Goal: Task Accomplishment & Management: Use online tool/utility

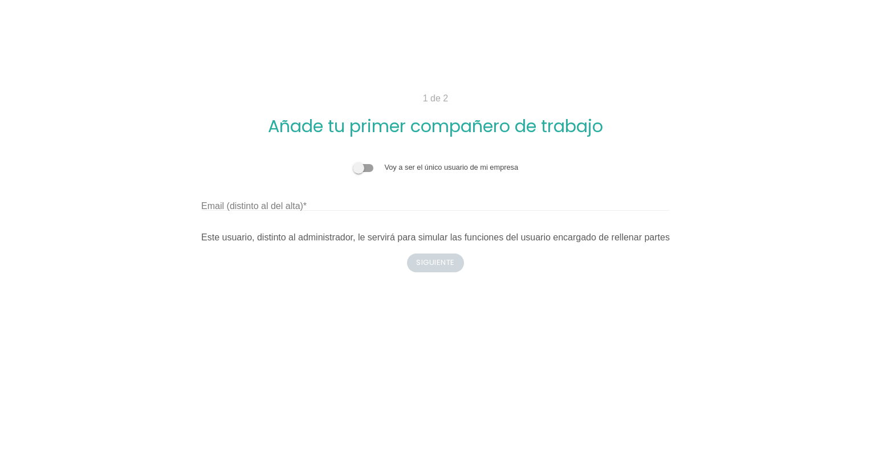
click at [382, 215] on div "Voy a ser el único usuario de mi empresa Email (distinto al del alta) Este usua…" at bounding box center [435, 203] width 468 height 83
click at [278, 206] on label "Email (distinto al del alta)" at bounding box center [253, 206] width 105 height 14
click at [278, 206] on input "Email (distinto al del alta)" at bounding box center [435, 202] width 468 height 18
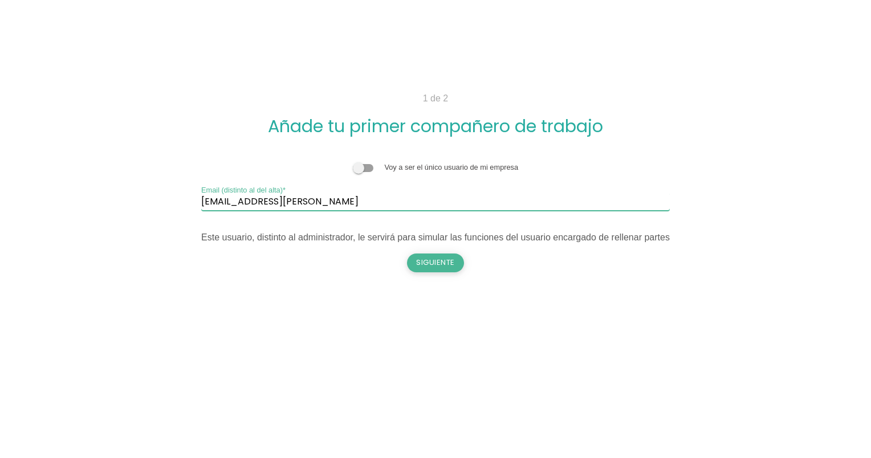
type input "ingrid22.calatayud@gmail.coom"
click at [435, 262] on button "Siguiente" at bounding box center [435, 263] width 57 height 18
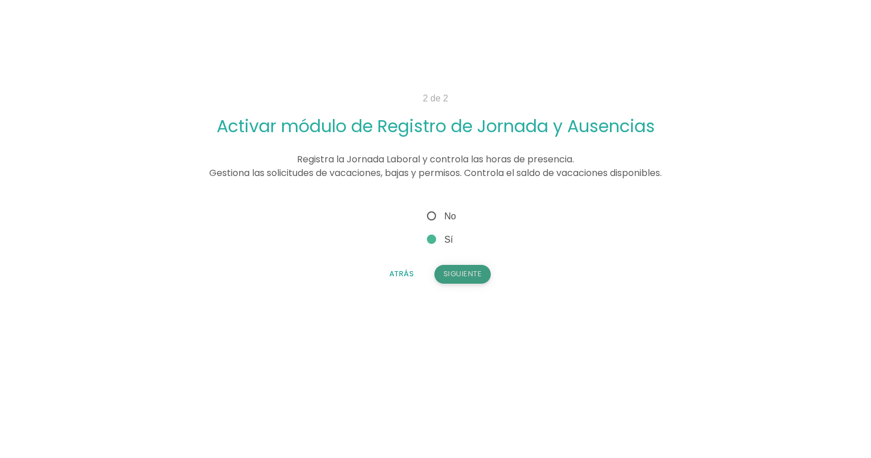
click at [456, 269] on button "Siguiente" at bounding box center [462, 274] width 57 height 18
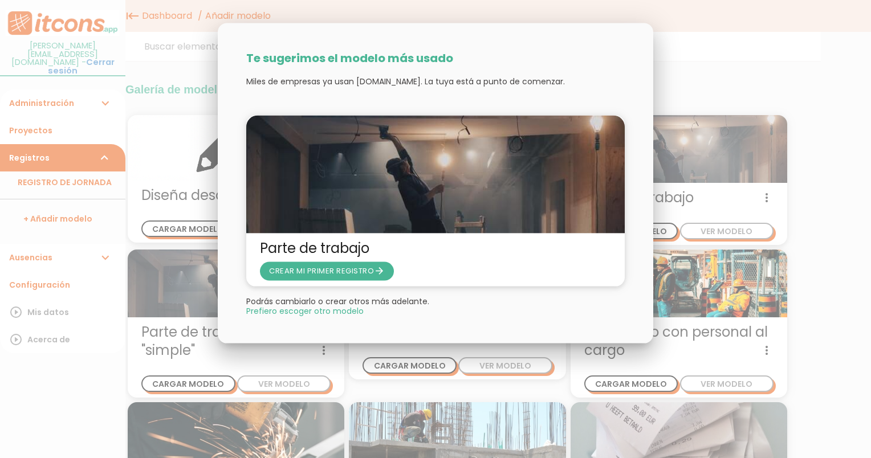
drag, startPoint x: 524, startPoint y: 27, endPoint x: 582, endPoint y: 114, distance: 104.6
click at [582, 114] on div "Te sugerimos el modelo más usado Miles de empresas ya usan [DOMAIN_NAME]. La tu…" at bounding box center [435, 179] width 435 height 312
click at [338, 311] on span "Prefiero escoger otro modelo" at bounding box center [304, 311] width 117 height 8
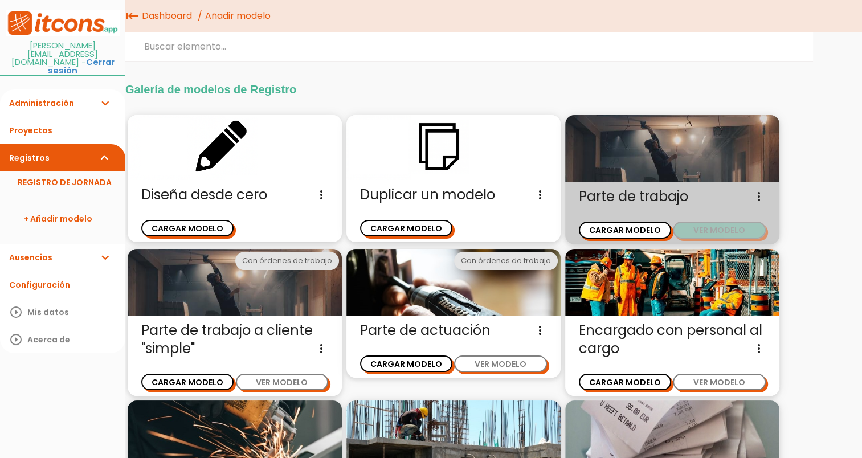
click at [704, 231] on button "VER MODELO" at bounding box center [719, 230] width 92 height 17
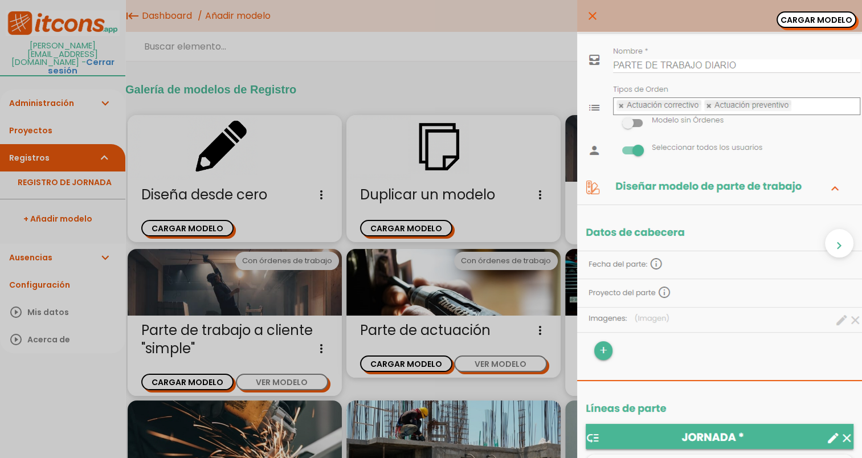
click at [380, 48] on div "close CARGAR MODELO chevron_right" at bounding box center [431, 229] width 862 height 458
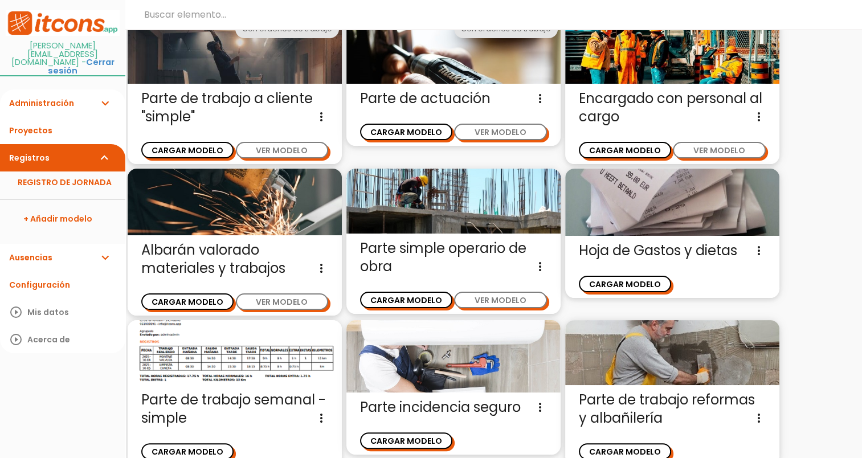
scroll to position [228, 0]
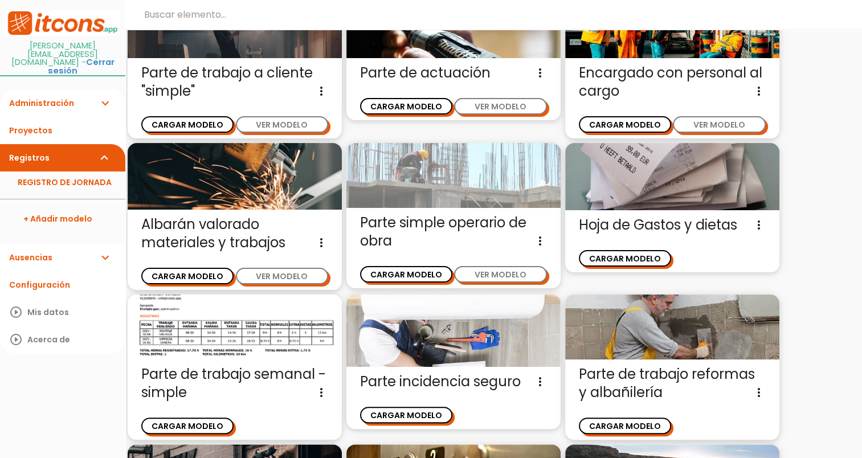
click at [488, 177] on img at bounding box center [453, 175] width 214 height 65
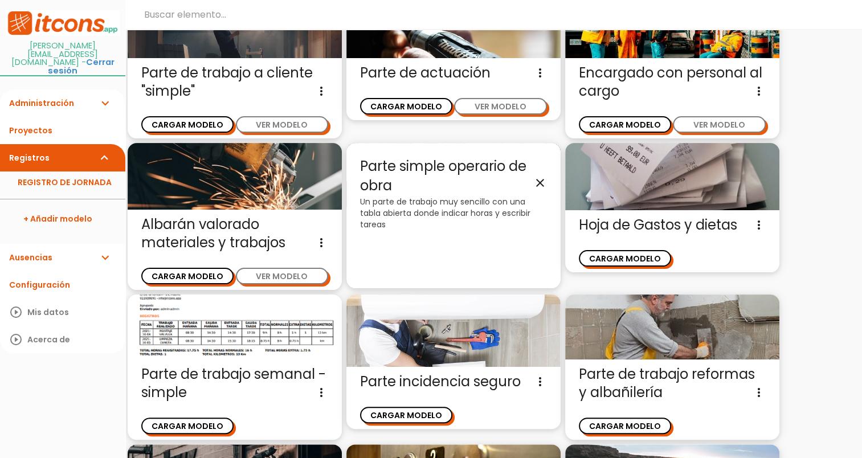
click at [533, 183] on icon "close" at bounding box center [540, 183] width 14 height 14
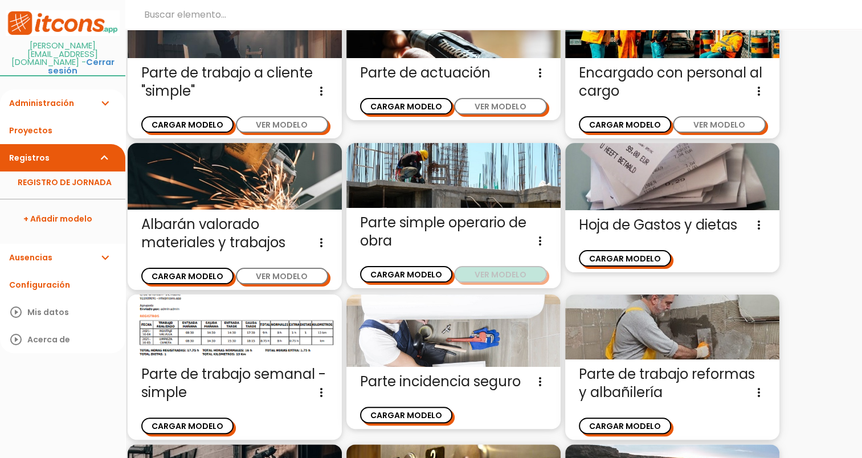
click at [513, 272] on button "VER MODELO" at bounding box center [500, 274] width 92 height 17
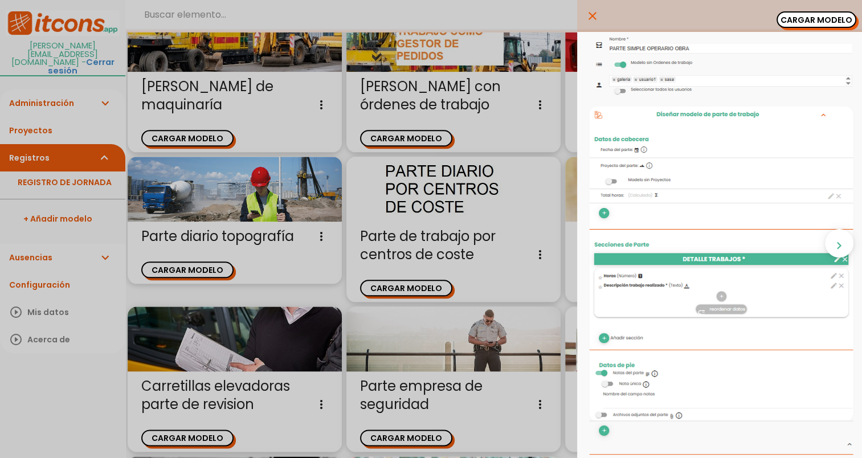
scroll to position [1241, 0]
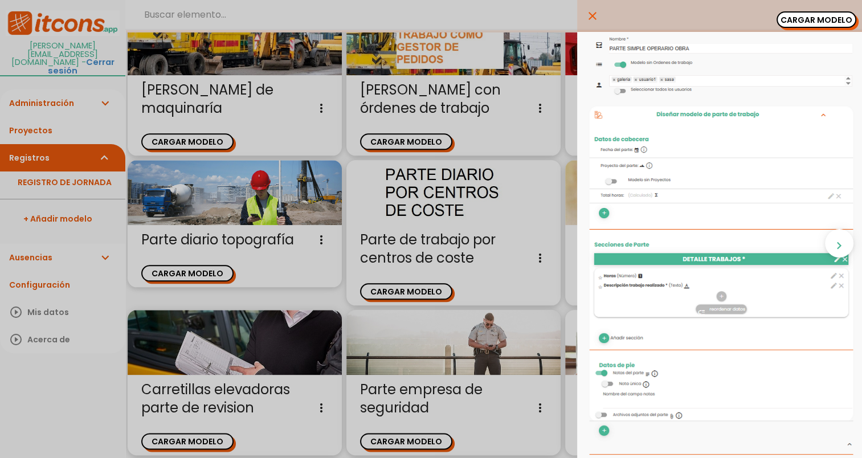
click at [586, 13] on icon "close" at bounding box center [593, 16] width 14 height 32
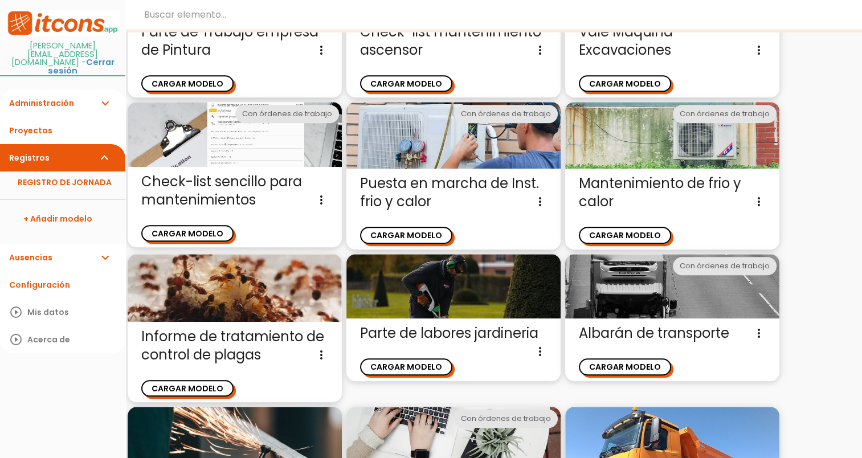
scroll to position [671, 0]
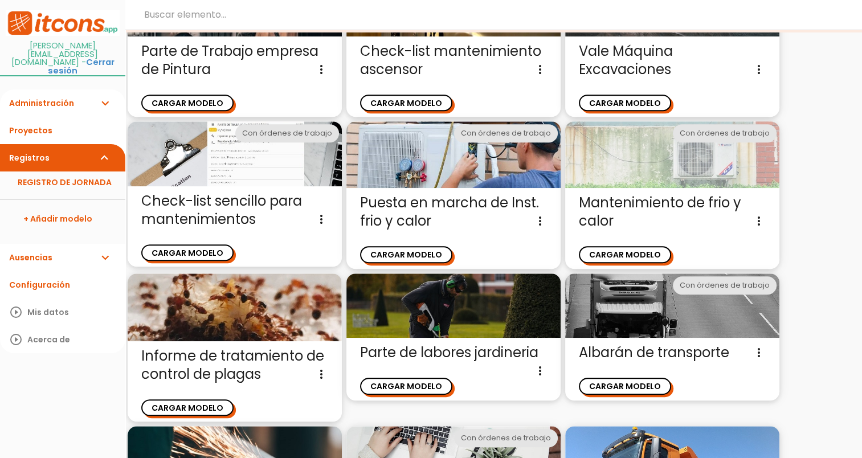
click at [671, 178] on img at bounding box center [672, 154] width 214 height 67
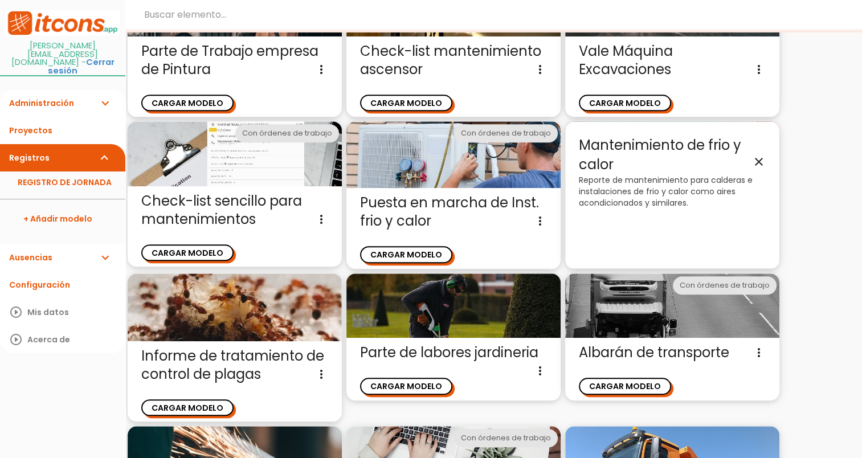
click at [666, 182] on p "Reporte de mantenimiento para calderas e instalaciones de frio y calor como air…" at bounding box center [672, 191] width 187 height 34
click at [752, 165] on icon "close" at bounding box center [759, 161] width 14 height 14
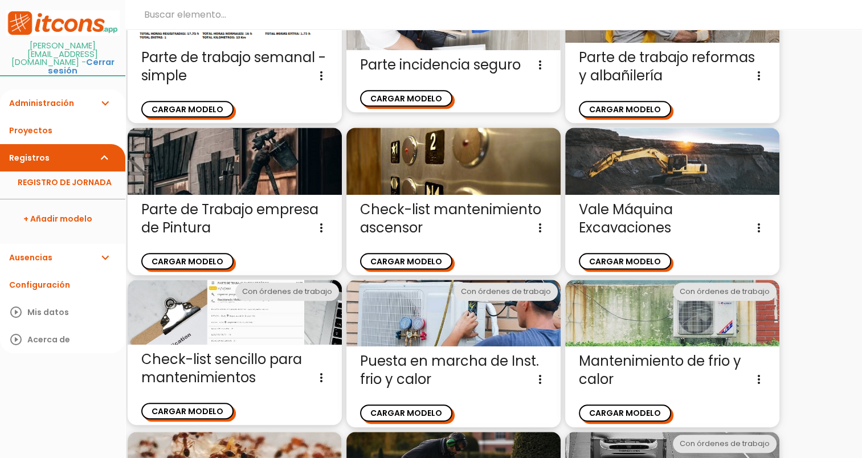
scroll to position [614, 0]
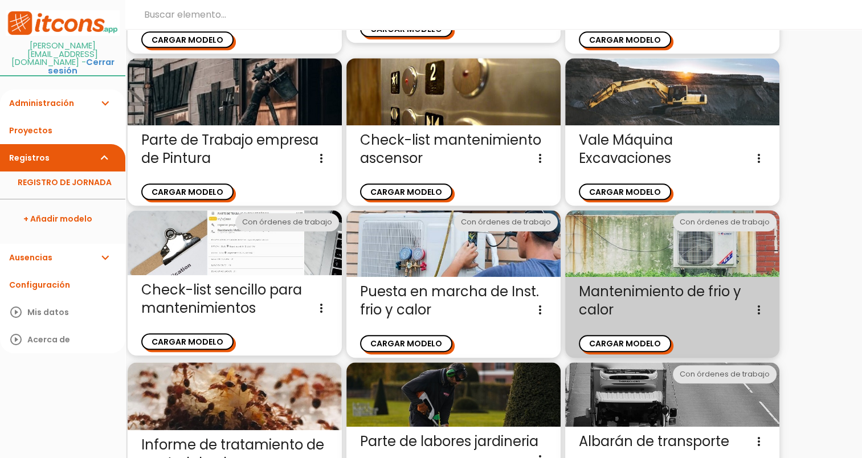
click at [759, 303] on icon "more_vert" at bounding box center [759, 310] width 14 height 18
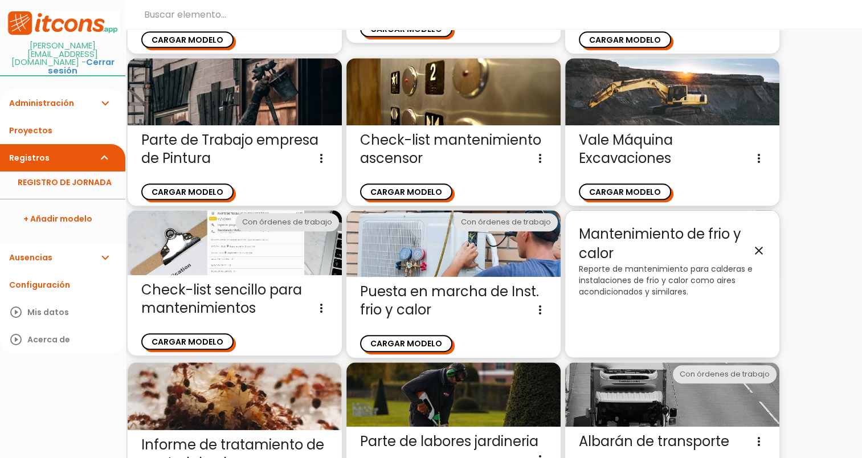
click at [758, 251] on icon "close" at bounding box center [759, 250] width 14 height 14
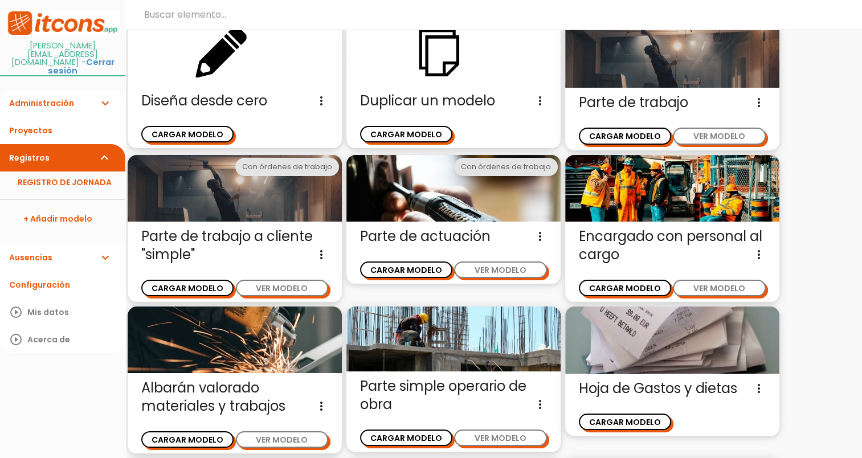
scroll to position [84, 0]
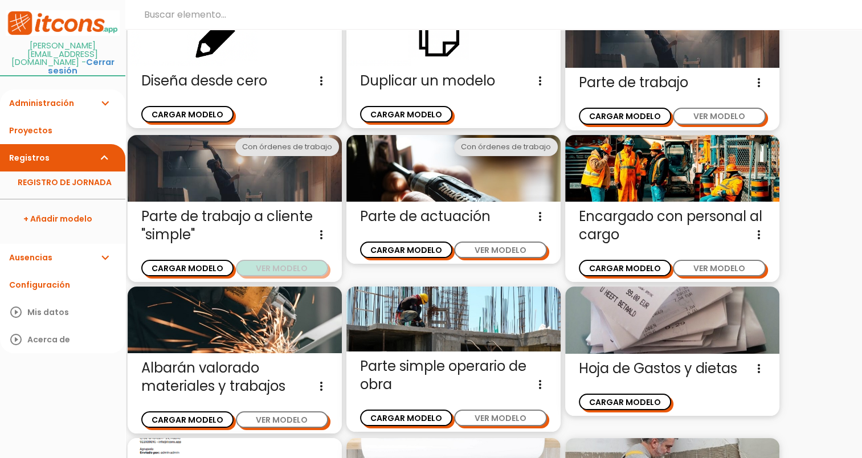
click at [296, 263] on button "VER MODELO" at bounding box center [282, 268] width 92 height 17
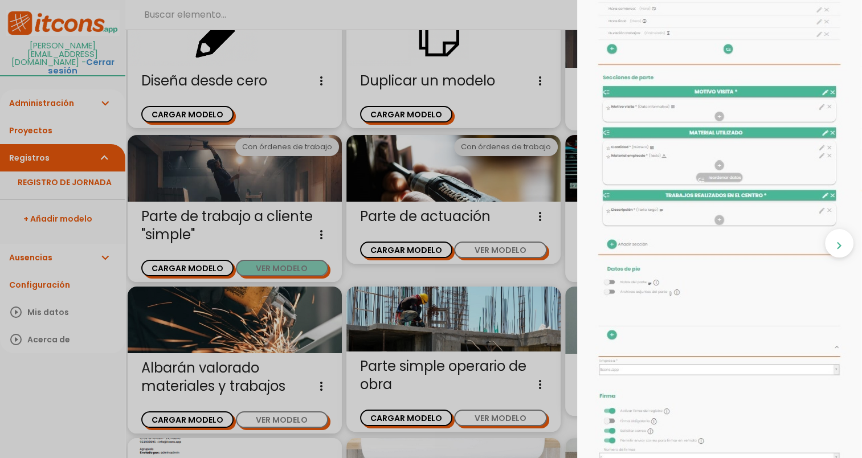
scroll to position [228, 0]
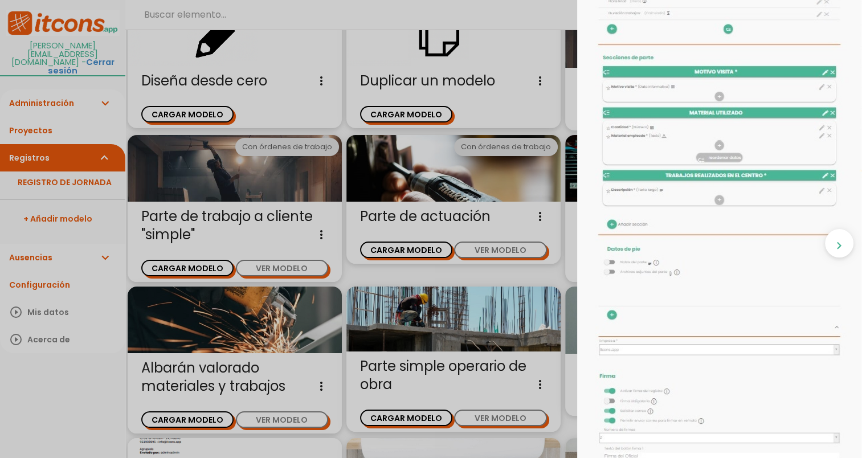
click at [605, 223] on img at bounding box center [719, 214] width 285 height 821
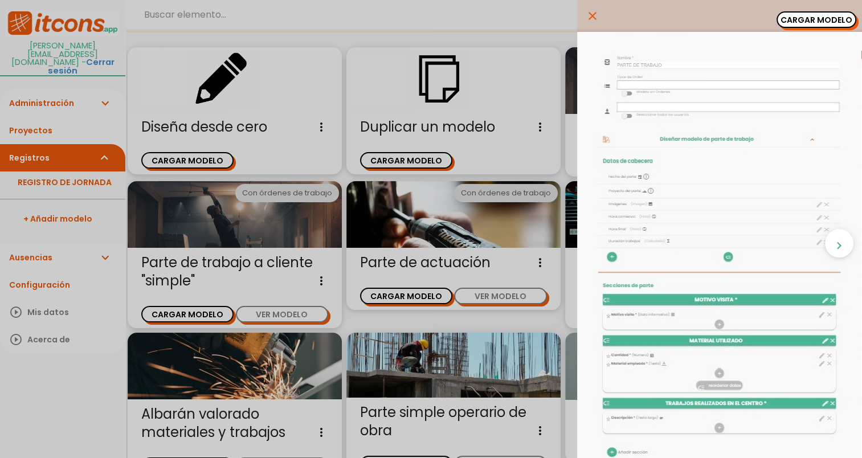
scroll to position [0, 0]
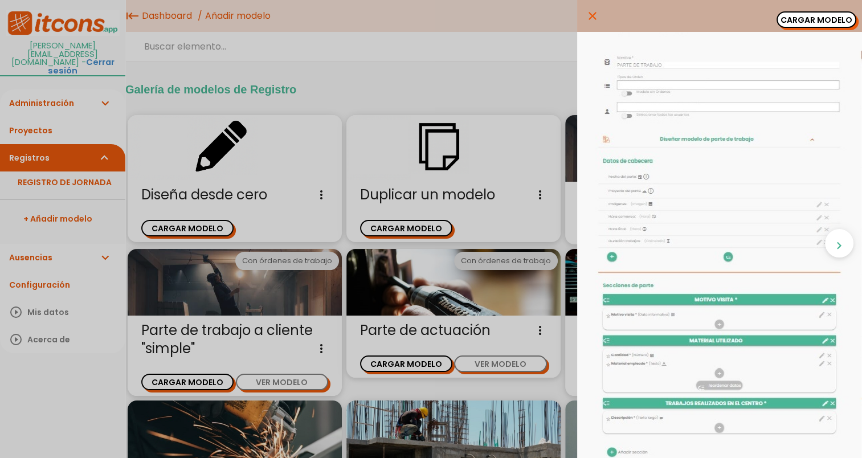
click at [586, 17] on icon "close" at bounding box center [593, 16] width 14 height 32
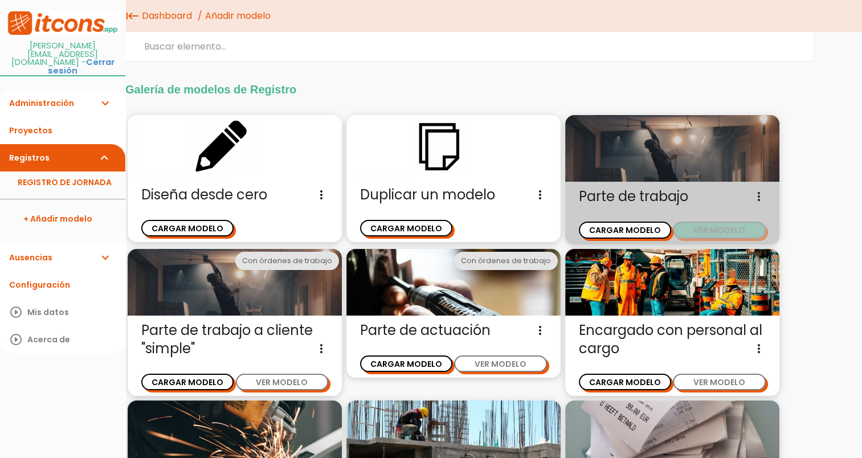
click at [739, 231] on button "VER MODELO" at bounding box center [719, 230] width 92 height 17
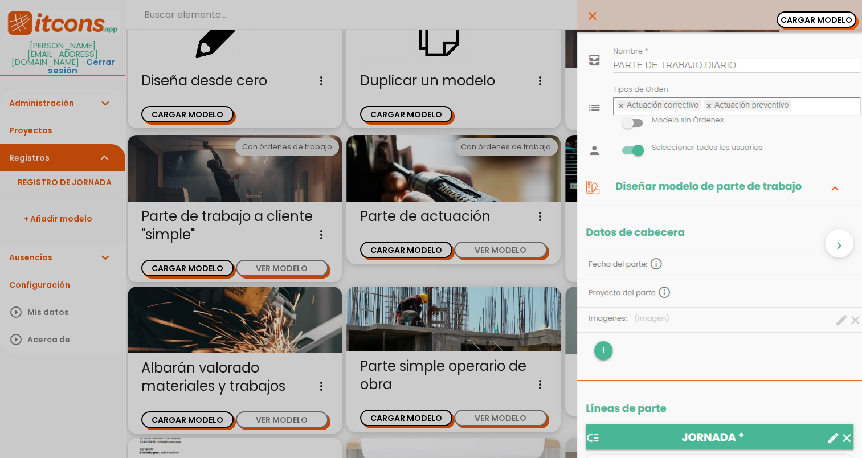
scroll to position [57, 0]
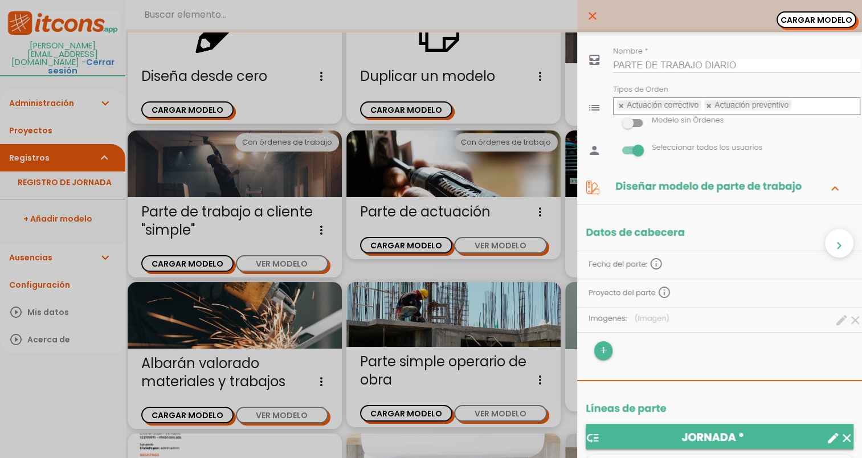
click at [586, 9] on icon "close" at bounding box center [593, 16] width 14 height 32
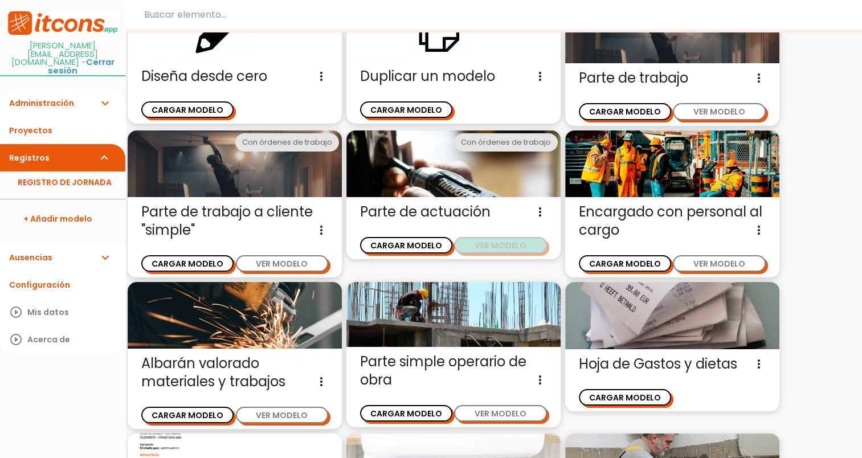
click at [480, 245] on button "VER MODELO" at bounding box center [500, 245] width 92 height 17
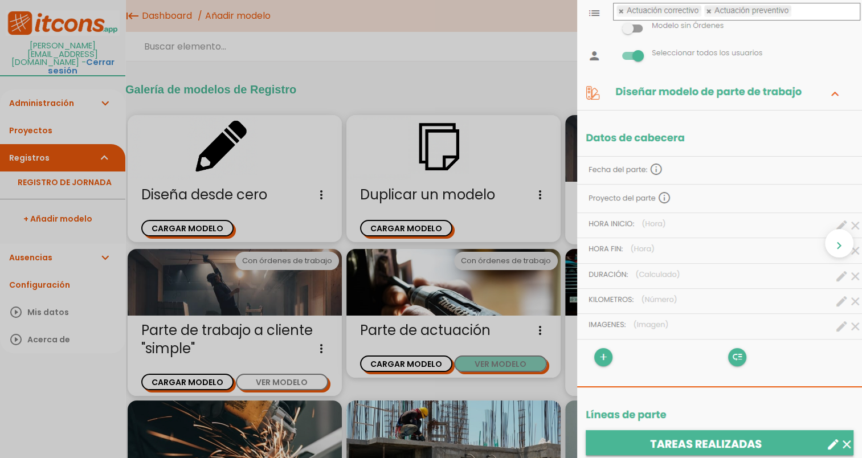
scroll to position [0, 0]
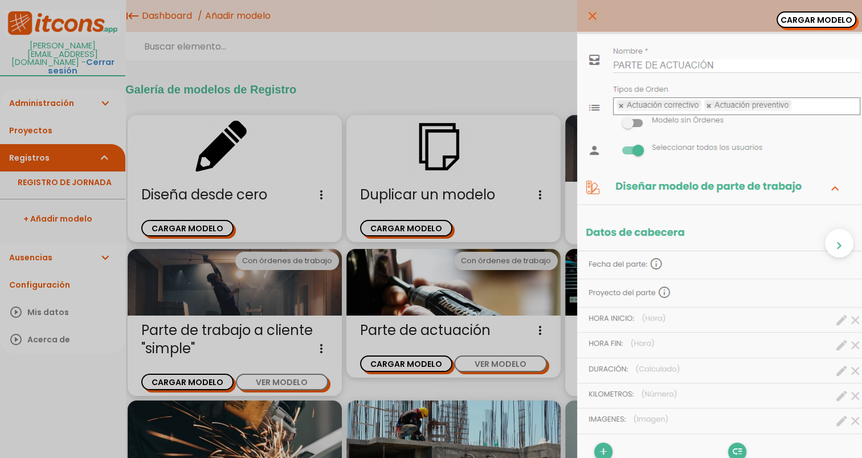
click at [586, 12] on icon "close" at bounding box center [593, 16] width 14 height 32
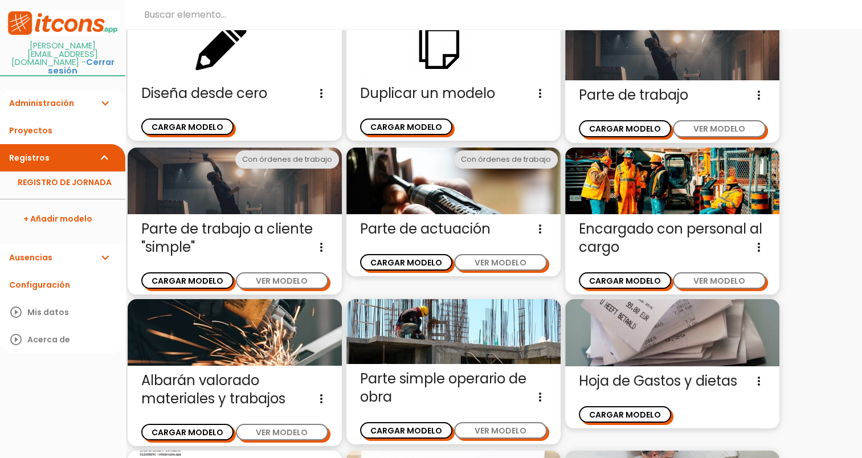
scroll to position [84, 0]
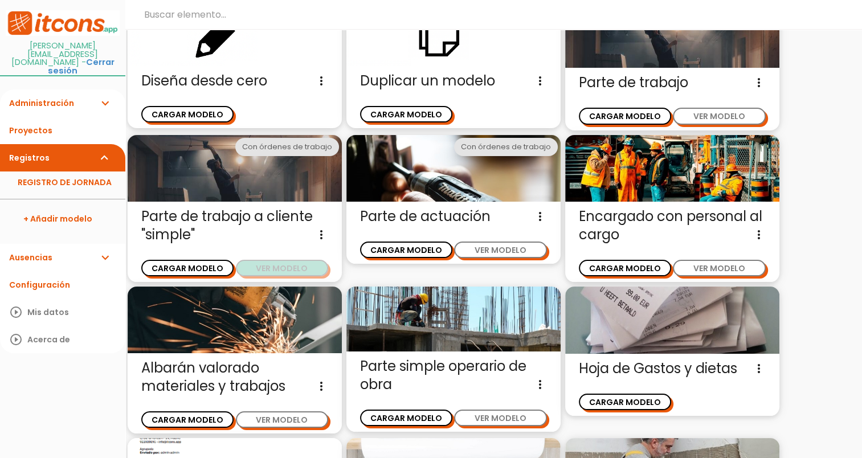
click at [289, 267] on button "VER MODELO" at bounding box center [282, 268] width 92 height 17
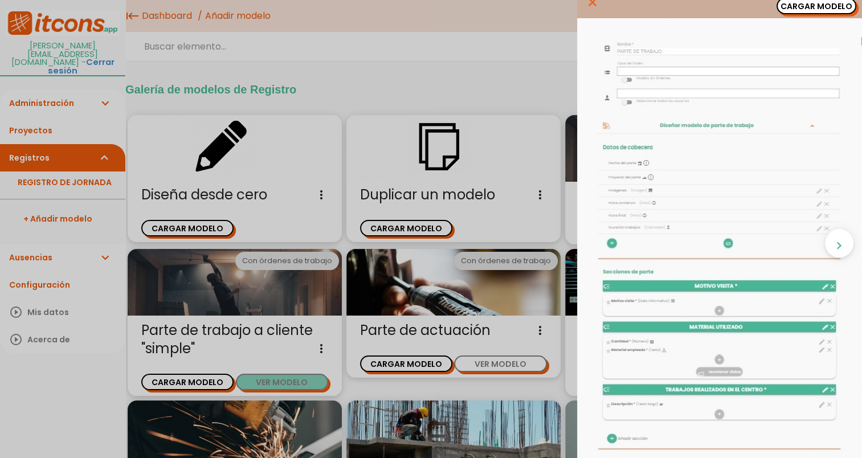
scroll to position [0, 0]
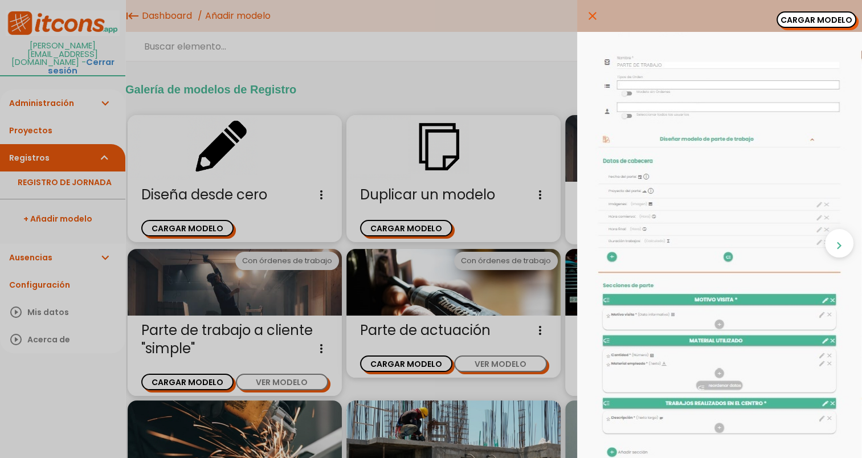
click at [503, 58] on div "close CARGAR MODELO chevron_right" at bounding box center [431, 229] width 862 height 458
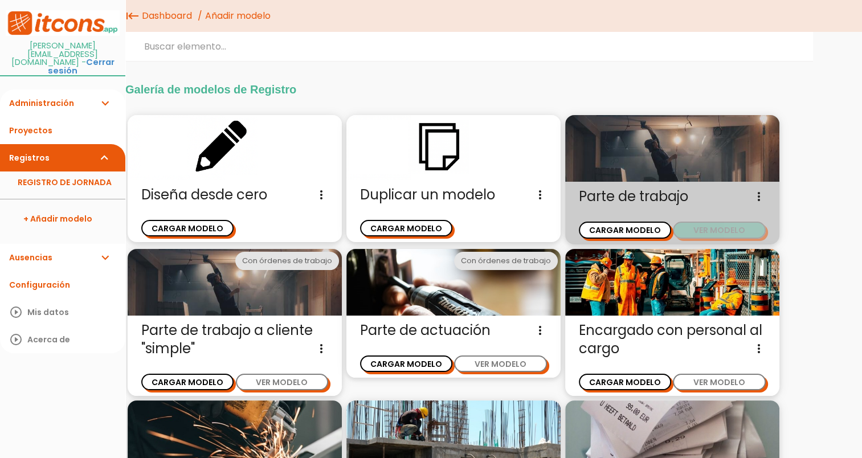
click at [707, 223] on button "VER MODELO" at bounding box center [719, 230] width 92 height 17
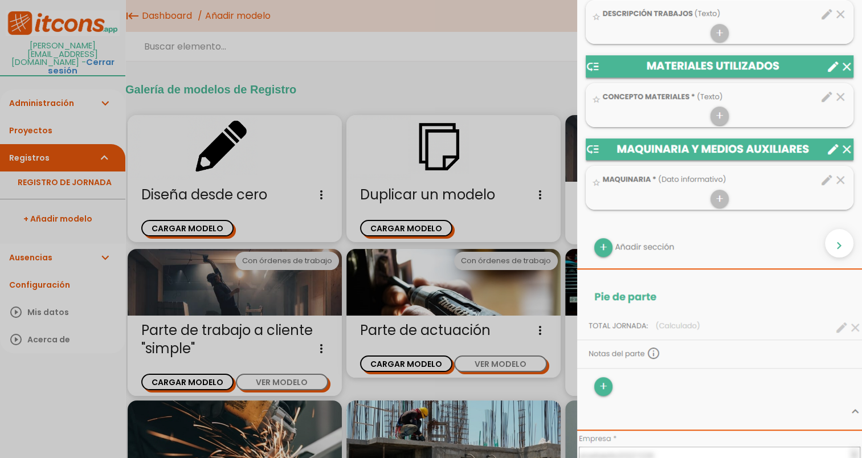
scroll to position [627, 0]
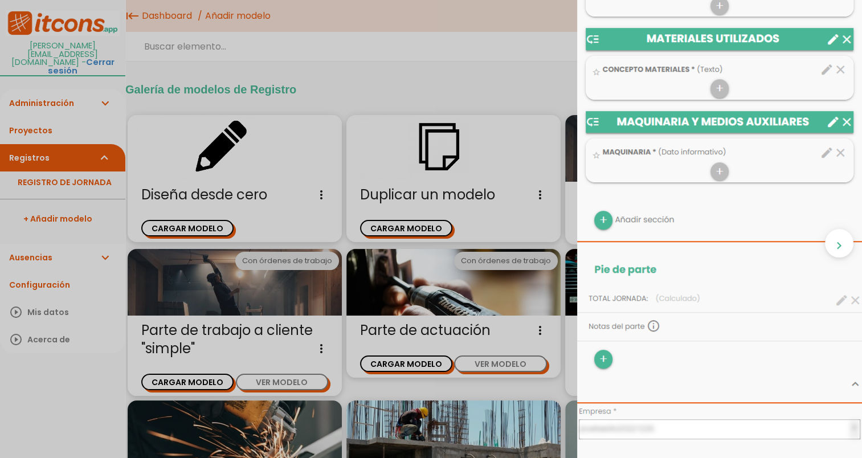
click at [291, 388] on div "close CARGAR MODELO chevron_right" at bounding box center [431, 229] width 862 height 458
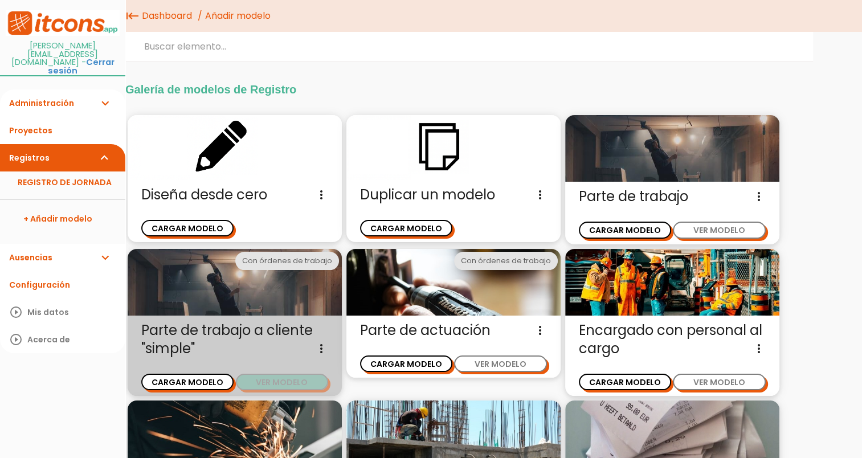
click at [315, 378] on button "VER MODELO" at bounding box center [282, 382] width 92 height 17
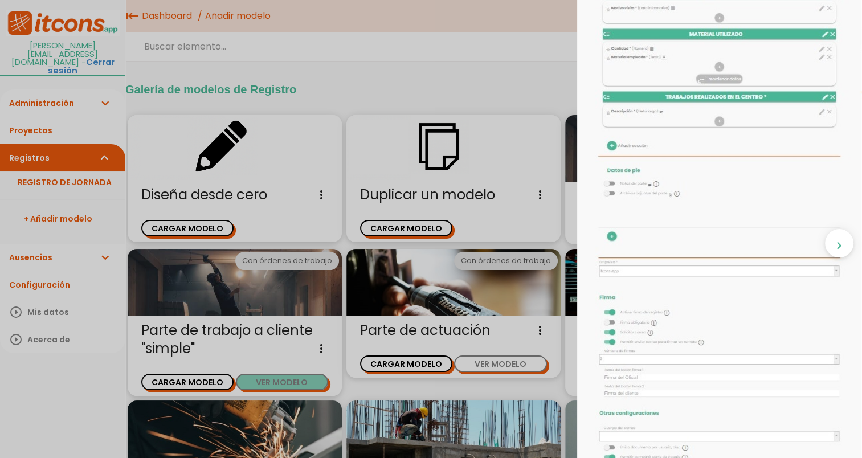
scroll to position [342, 0]
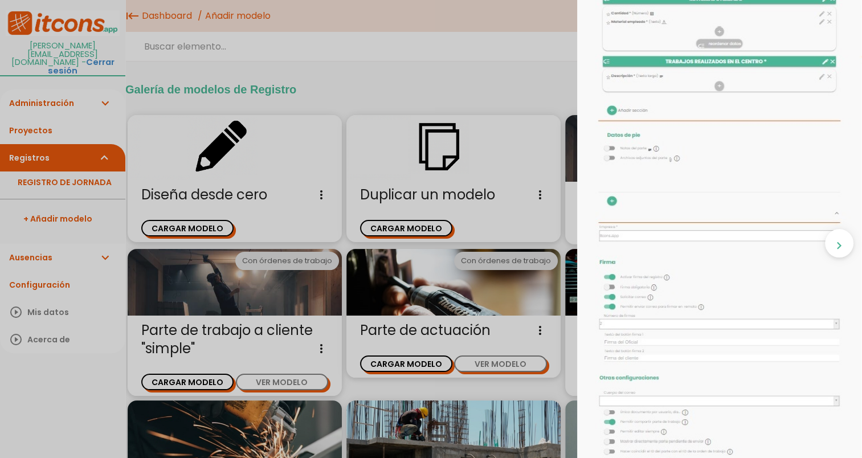
click at [514, 349] on div "close CARGAR MODELO chevron_right" at bounding box center [431, 229] width 862 height 458
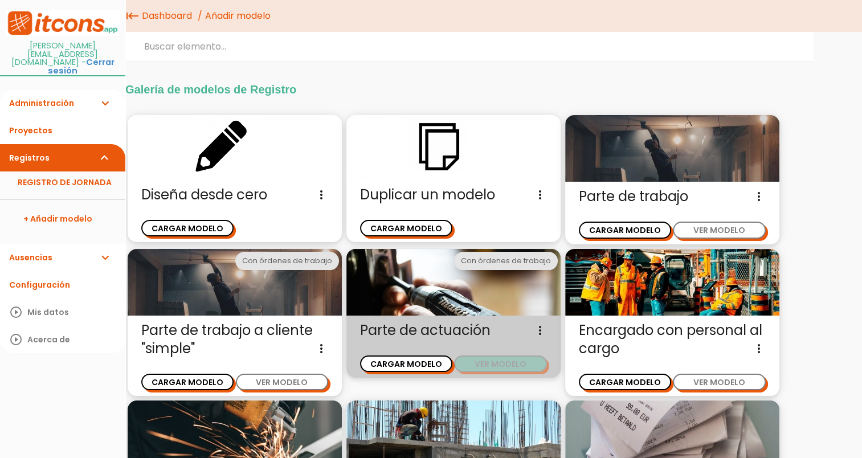
click at [513, 361] on button "VER MODELO" at bounding box center [500, 364] width 92 height 17
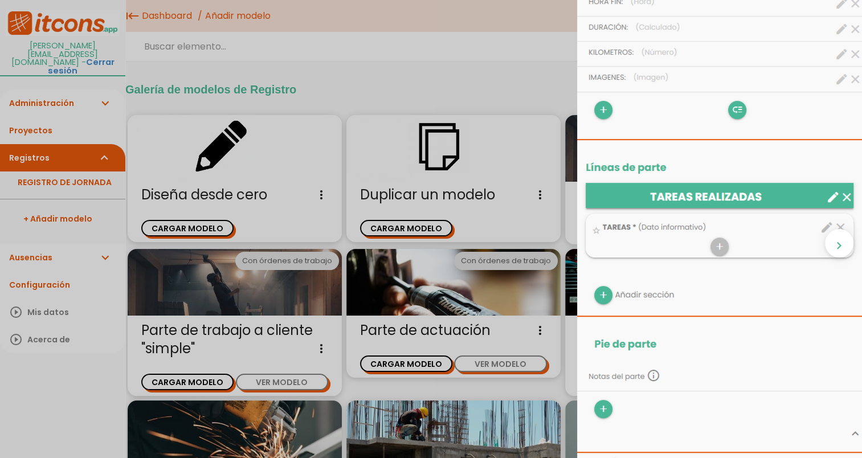
click at [277, 378] on div "close CARGAR MODELO chevron_right" at bounding box center [431, 229] width 862 height 458
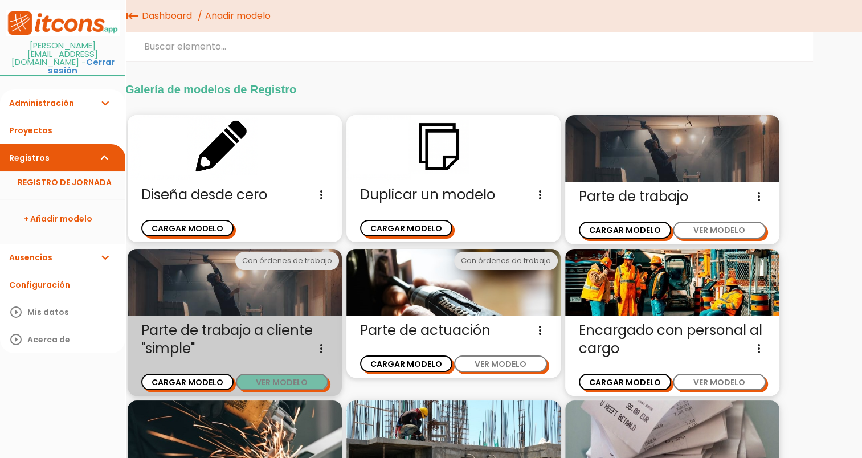
click at [277, 378] on button "VER MODELO" at bounding box center [282, 382] width 92 height 17
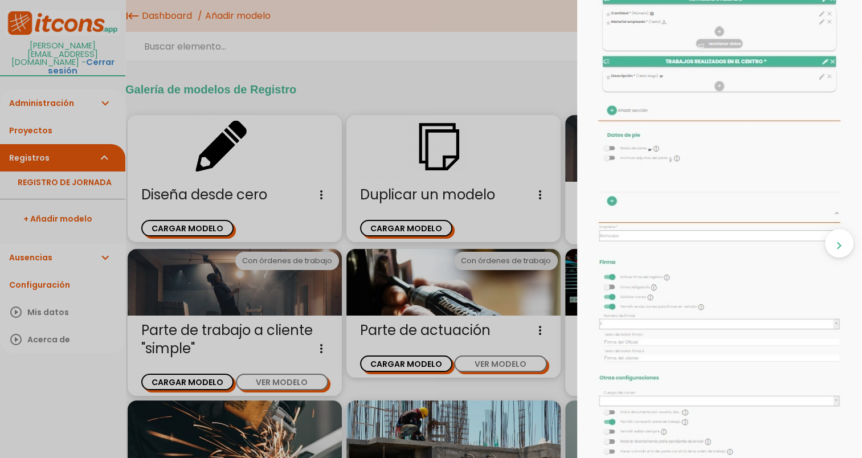
click at [497, 363] on div "close CARGAR MODELO chevron_right" at bounding box center [431, 229] width 862 height 458
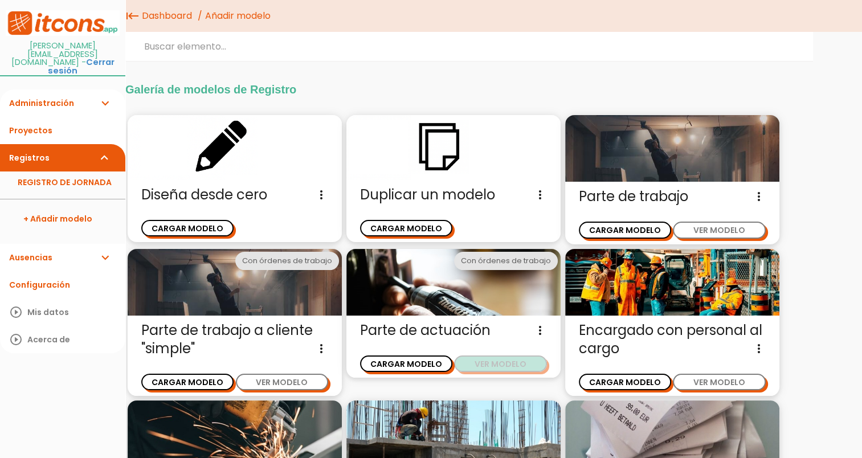
click at [497, 362] on button "VER MODELO" at bounding box center [500, 364] width 92 height 17
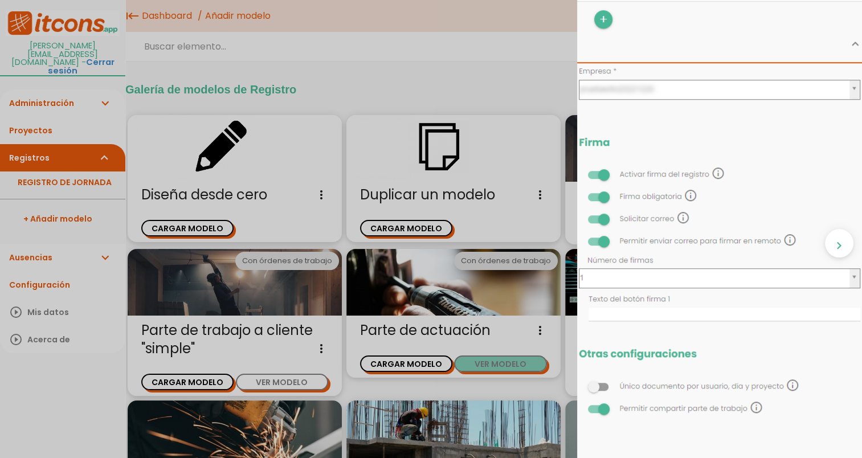
scroll to position [741, 0]
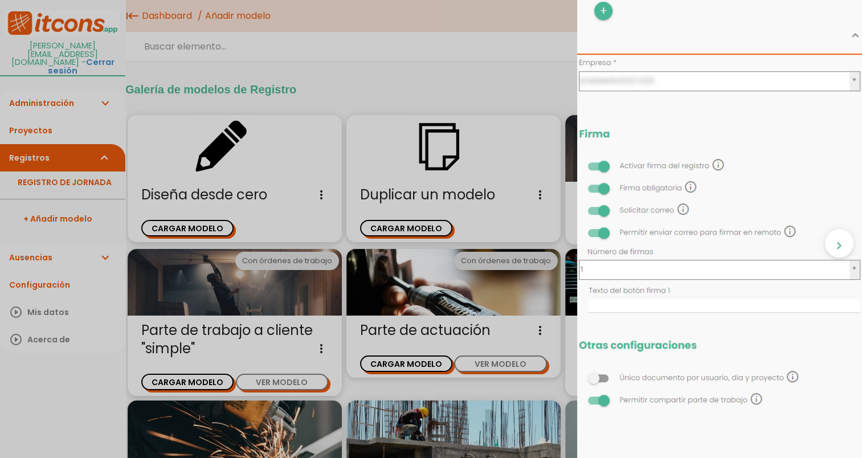
click at [447, 301] on div "close CARGAR MODELO chevron_right" at bounding box center [431, 229] width 862 height 458
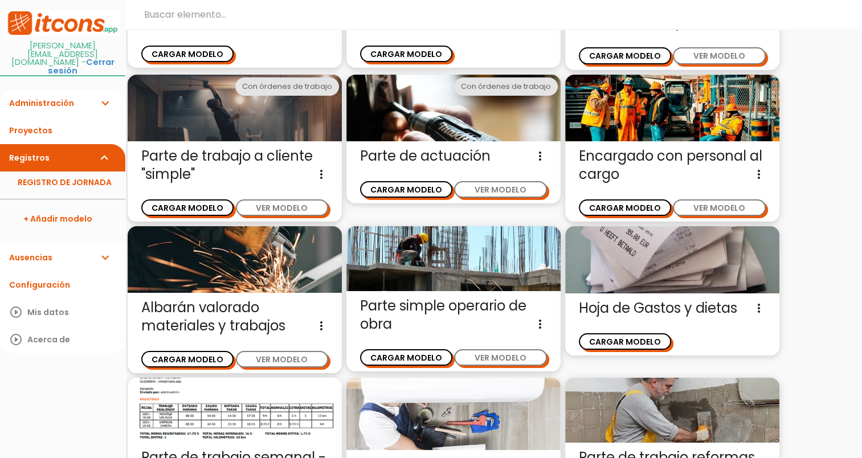
scroll to position [171, 0]
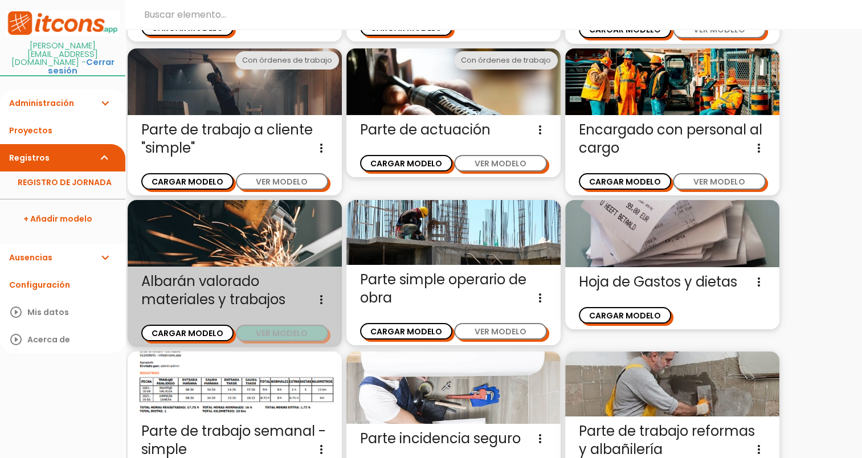
click at [307, 334] on button "VER MODELO" at bounding box center [282, 333] width 92 height 17
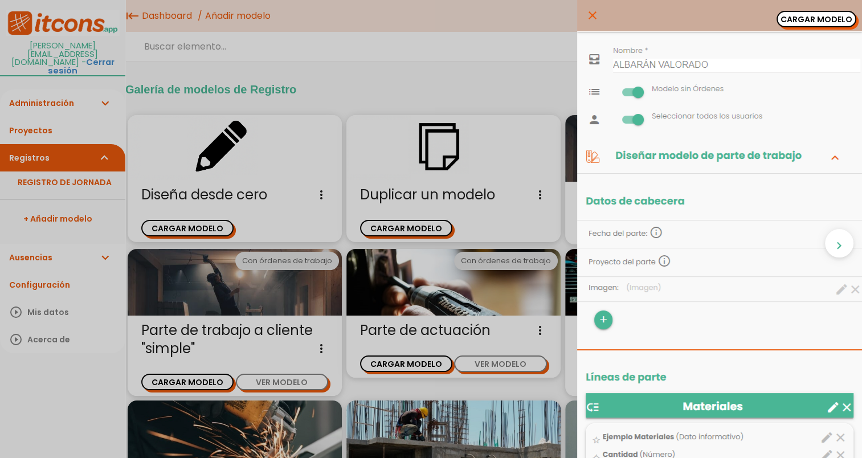
scroll to position [0, 0]
click at [397, 55] on div "close CARGAR MODELO chevron_right" at bounding box center [431, 229] width 862 height 458
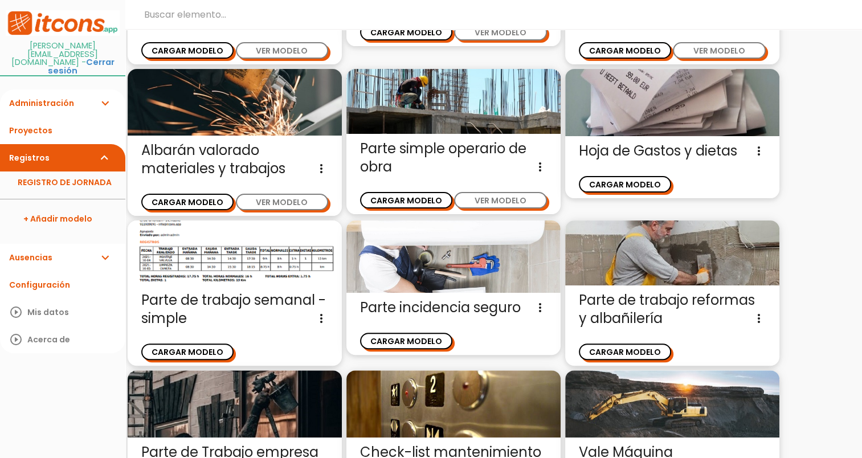
scroll to position [369, 0]
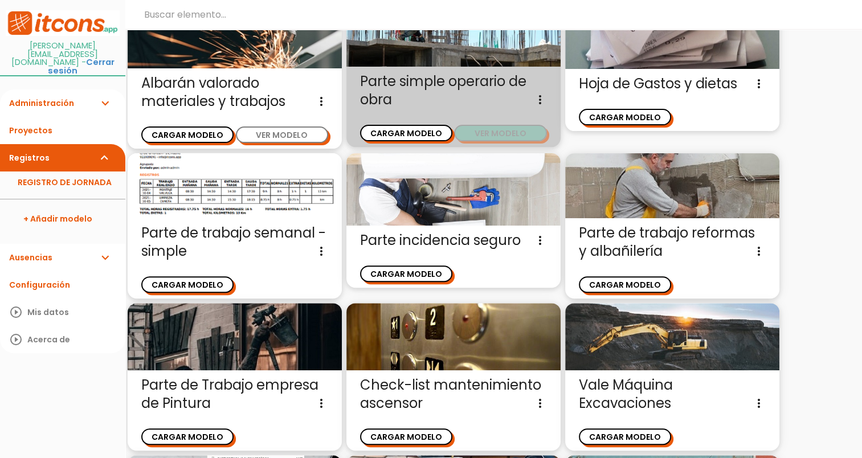
click at [509, 138] on button "VER MODELO" at bounding box center [500, 133] width 92 height 17
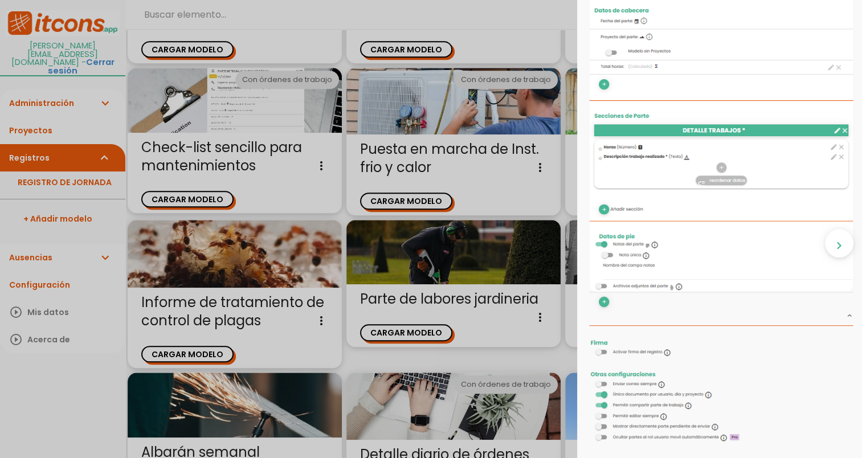
scroll to position [825, 0]
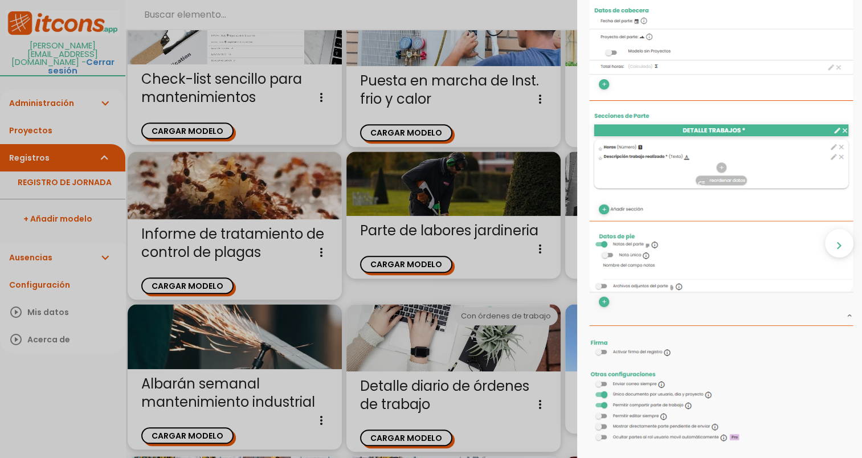
click at [411, 135] on div "close CARGAR MODELO chevron_right" at bounding box center [431, 229] width 862 height 458
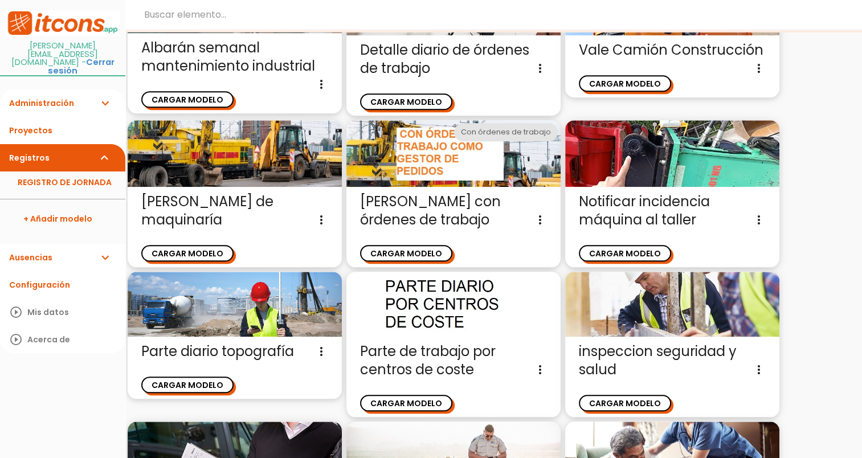
scroll to position [1110, 0]
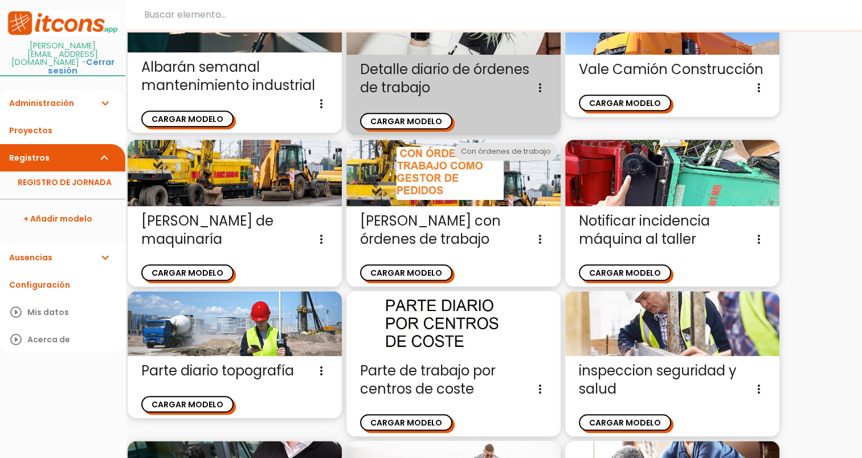
click at [478, 63] on span "Detalle diario de órdenes de trabajo Modelo pensado para resumir en un parte la…" at bounding box center [453, 78] width 187 height 36
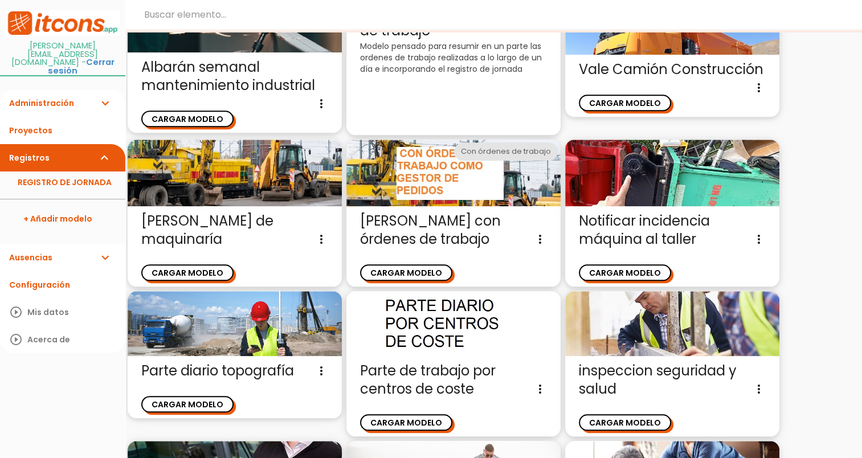
click at [515, 54] on p "Modelo pensado para resumir en un parte las ordenes de trabajo realizadas a lo …" at bounding box center [453, 57] width 187 height 34
click at [512, 57] on p "Modelo pensado para resumir en un parte las ordenes de trabajo realizadas a lo …" at bounding box center [453, 57] width 187 height 34
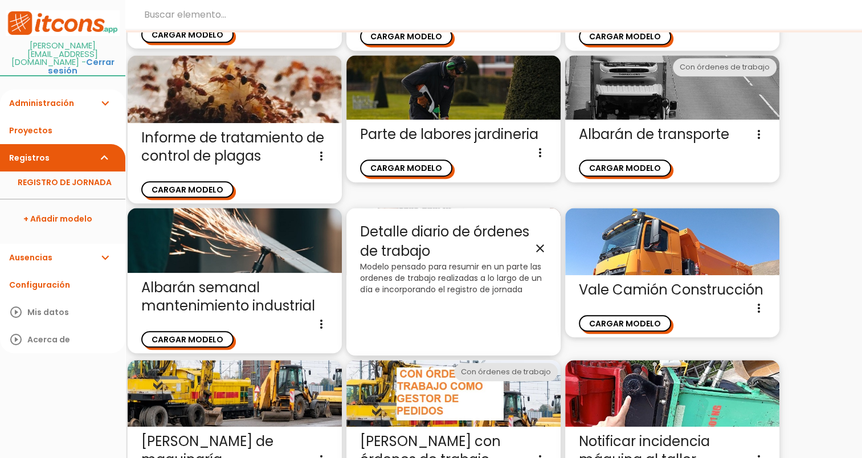
scroll to position [882, 0]
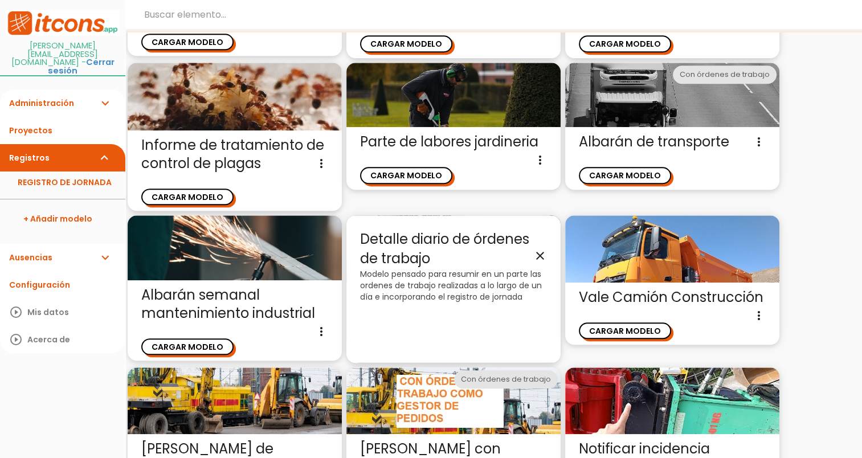
click at [544, 252] on icon "close" at bounding box center [540, 256] width 14 height 14
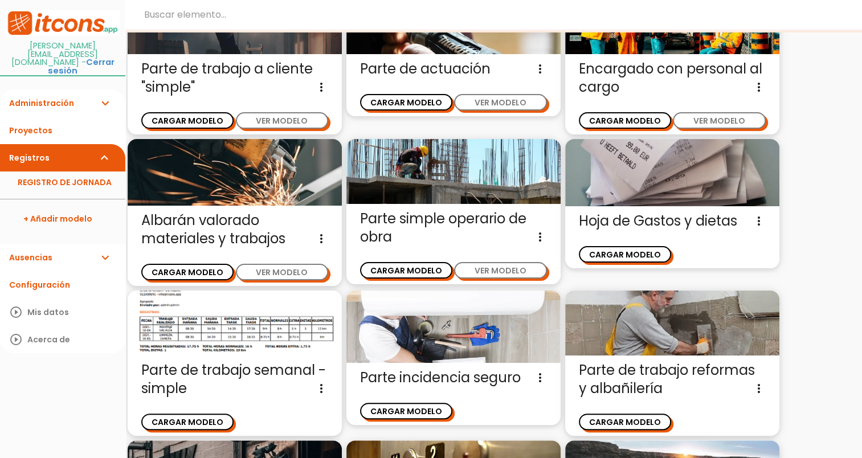
scroll to position [0, 0]
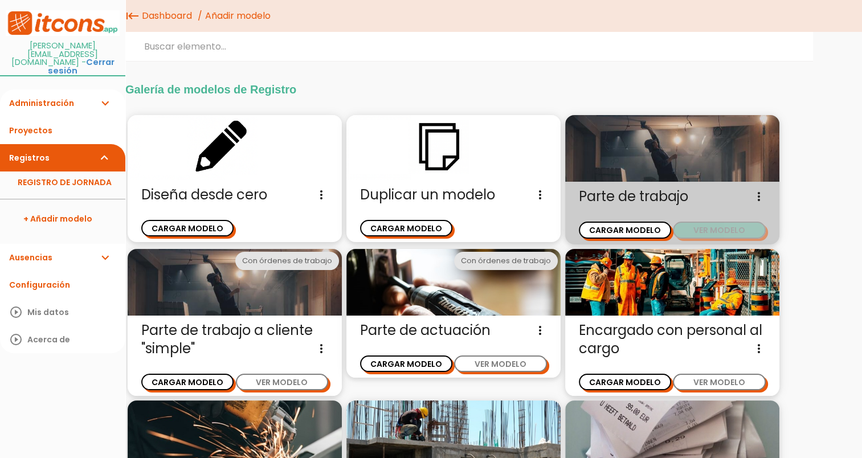
click at [707, 230] on button "VER MODELO" at bounding box center [719, 230] width 92 height 17
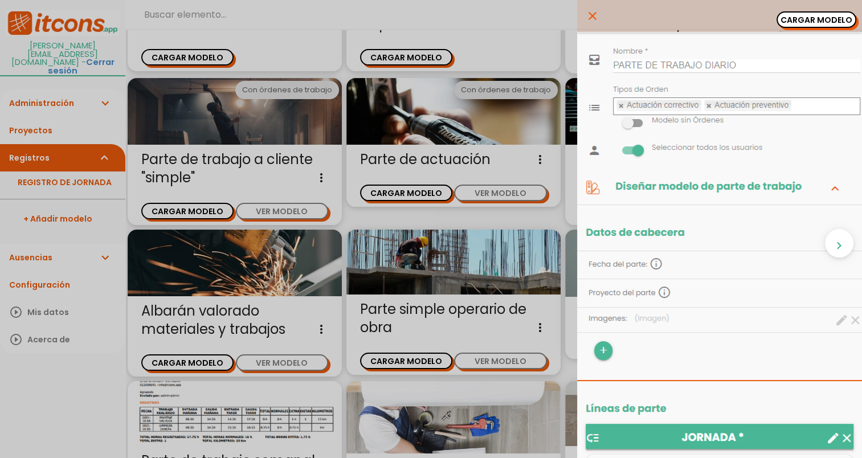
click at [586, 11] on icon "close" at bounding box center [593, 16] width 14 height 32
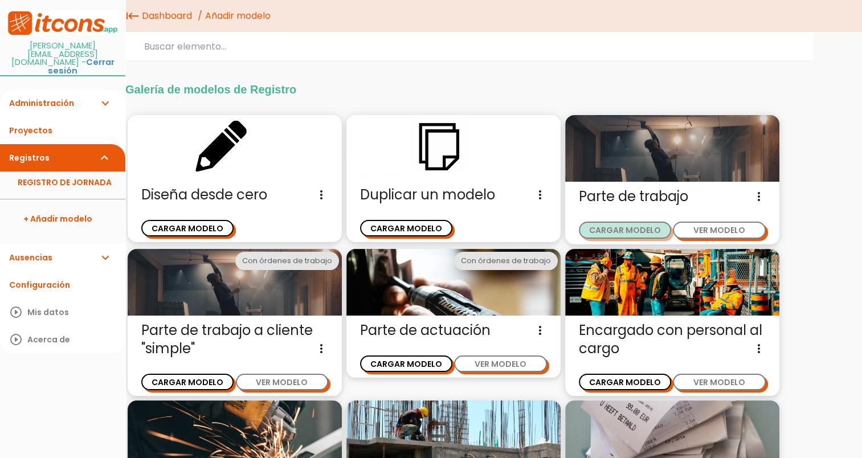
click at [630, 232] on button "CARGAR MODELO" at bounding box center [625, 230] width 92 height 17
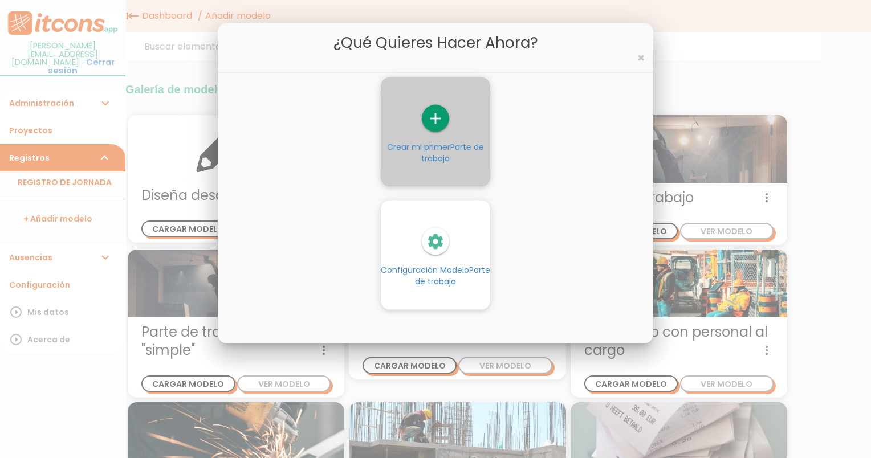
click at [458, 151] on span "Parte de trabajo" at bounding box center [452, 152] width 63 height 23
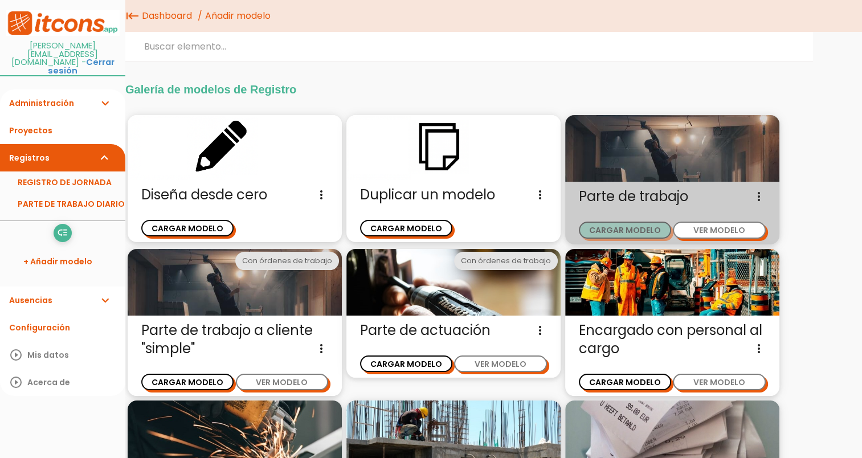
click at [652, 226] on button "CARGAR MODELO" at bounding box center [625, 230] width 92 height 17
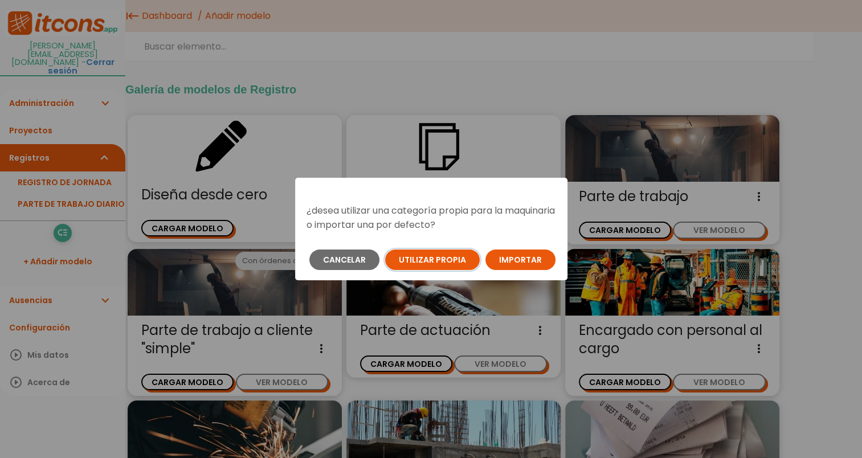
click at [440, 260] on button "Utilizar propia" at bounding box center [432, 260] width 95 height 21
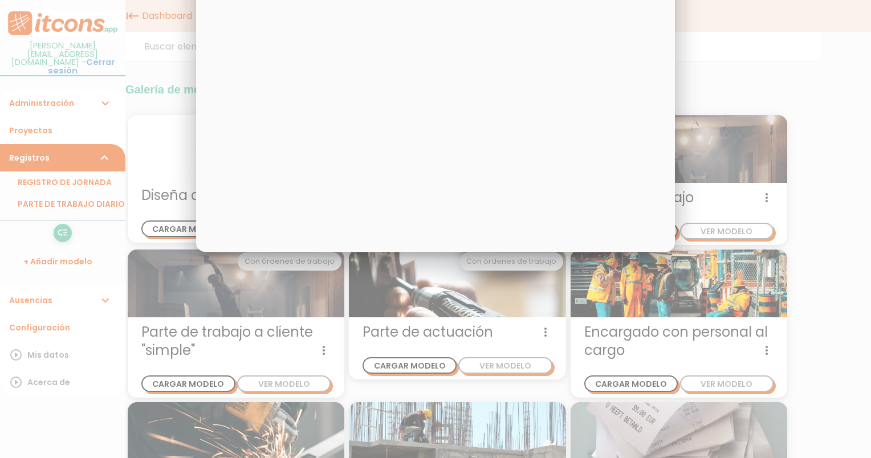
click at [85, 85] on div at bounding box center [435, 171] width 871 height 573
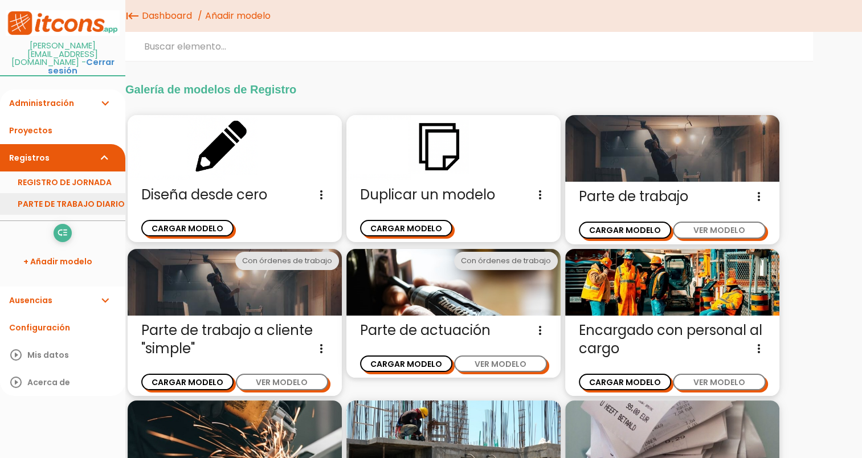
click at [98, 193] on link "PARTE DE TRABAJO DIARIO" at bounding box center [62, 204] width 125 height 22
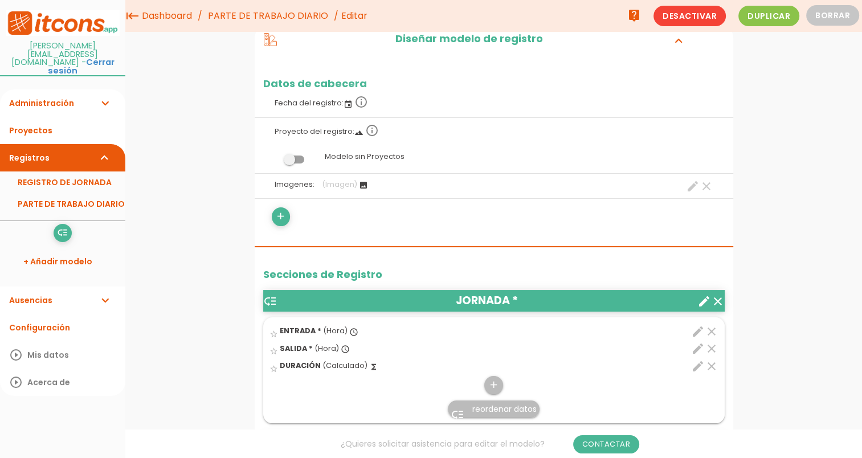
scroll to position [57, 0]
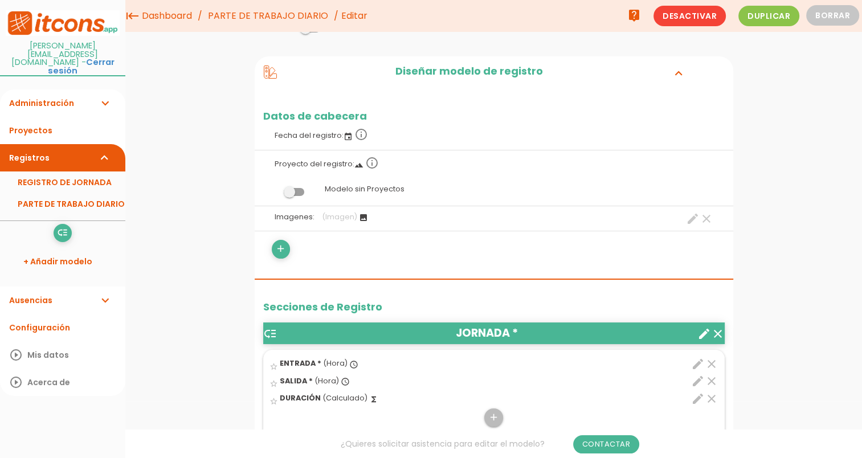
click at [298, 188] on span at bounding box center [294, 192] width 21 height 8
click at [275, 189] on input "checkbox" at bounding box center [275, 189] width 0 height 0
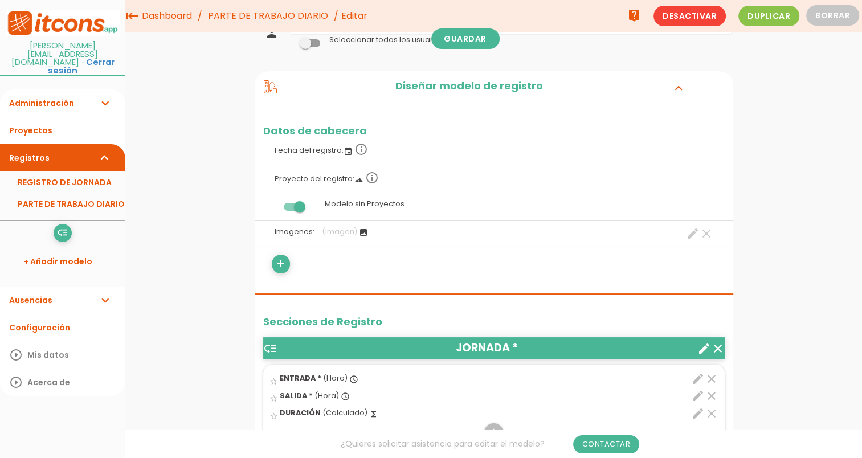
scroll to position [0, 0]
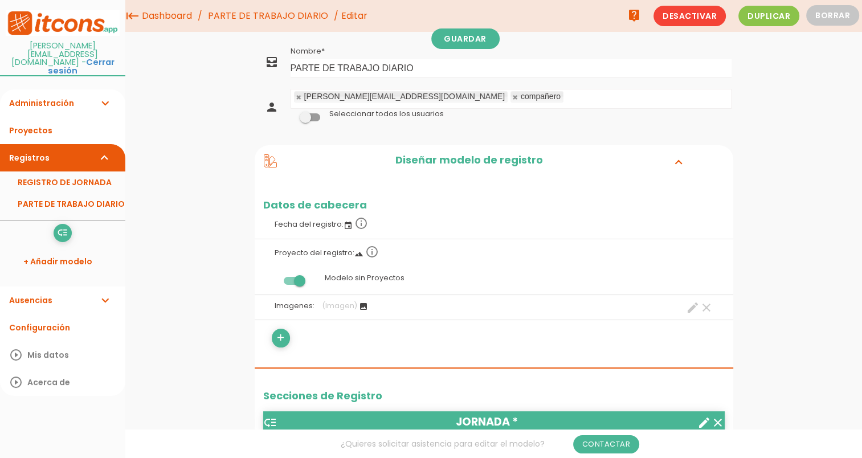
click at [303, 280] on span at bounding box center [294, 281] width 21 height 8
click at [275, 278] on input "checkbox" at bounding box center [275, 278] width 0 height 0
click at [369, 249] on icon "info_outline" at bounding box center [372, 252] width 14 height 14
click at [456, 239] on label "Proyecto del registro: landscape info_outline" at bounding box center [494, 251] width 462 height 25
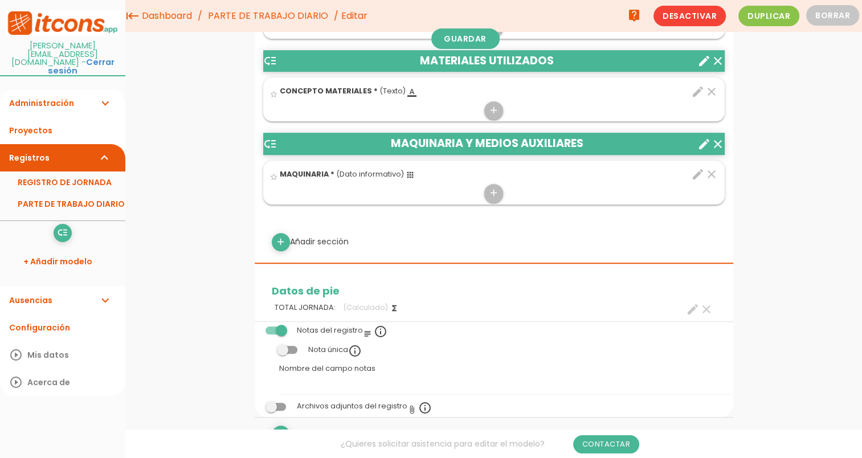
scroll to position [496, 0]
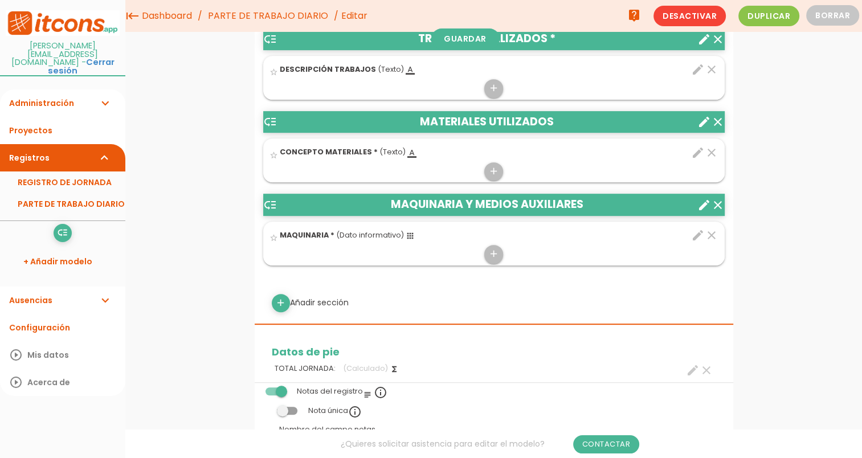
click at [55, 91] on link "Administración expand_more" at bounding box center [62, 102] width 125 height 27
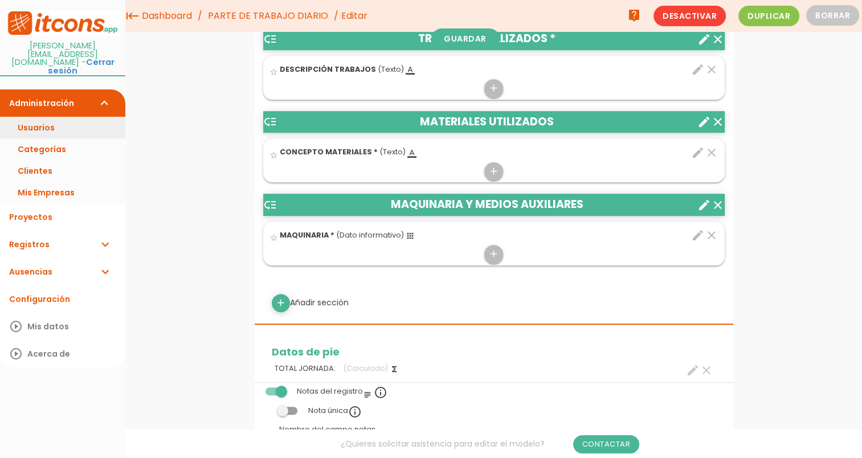
click at [59, 117] on link "Usuarios" at bounding box center [62, 128] width 125 height 22
